Goal: Task Accomplishment & Management: Manage account settings

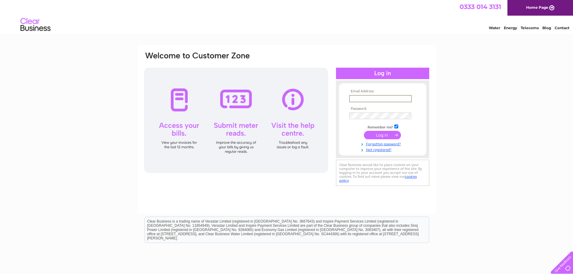
click at [367, 97] on input "text" at bounding box center [380, 98] width 63 height 7
type input "chesnuttskeoch@outlook.com"
click at [364, 131] on input "submit" at bounding box center [382, 135] width 37 height 8
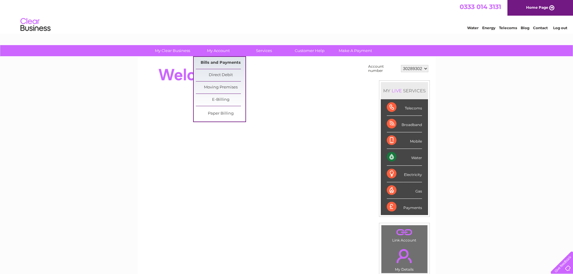
click at [212, 61] on link "Bills and Payments" at bounding box center [221, 63] width 50 height 12
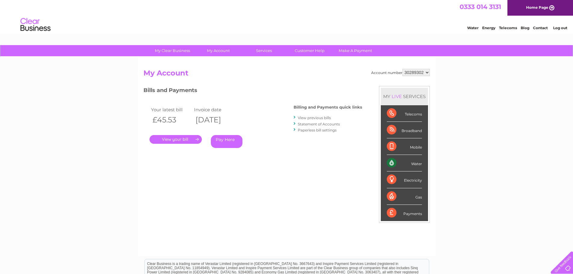
click at [190, 138] on link "." at bounding box center [175, 139] width 52 height 9
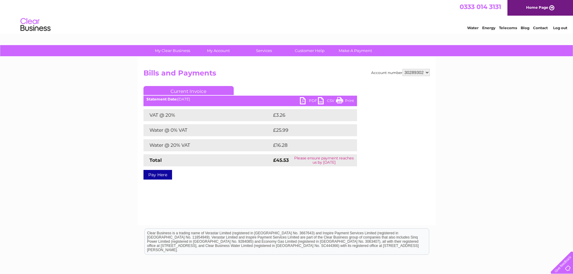
click at [312, 99] on link "PDF" at bounding box center [309, 101] width 18 height 9
